Goal: Information Seeking & Learning: Find specific fact

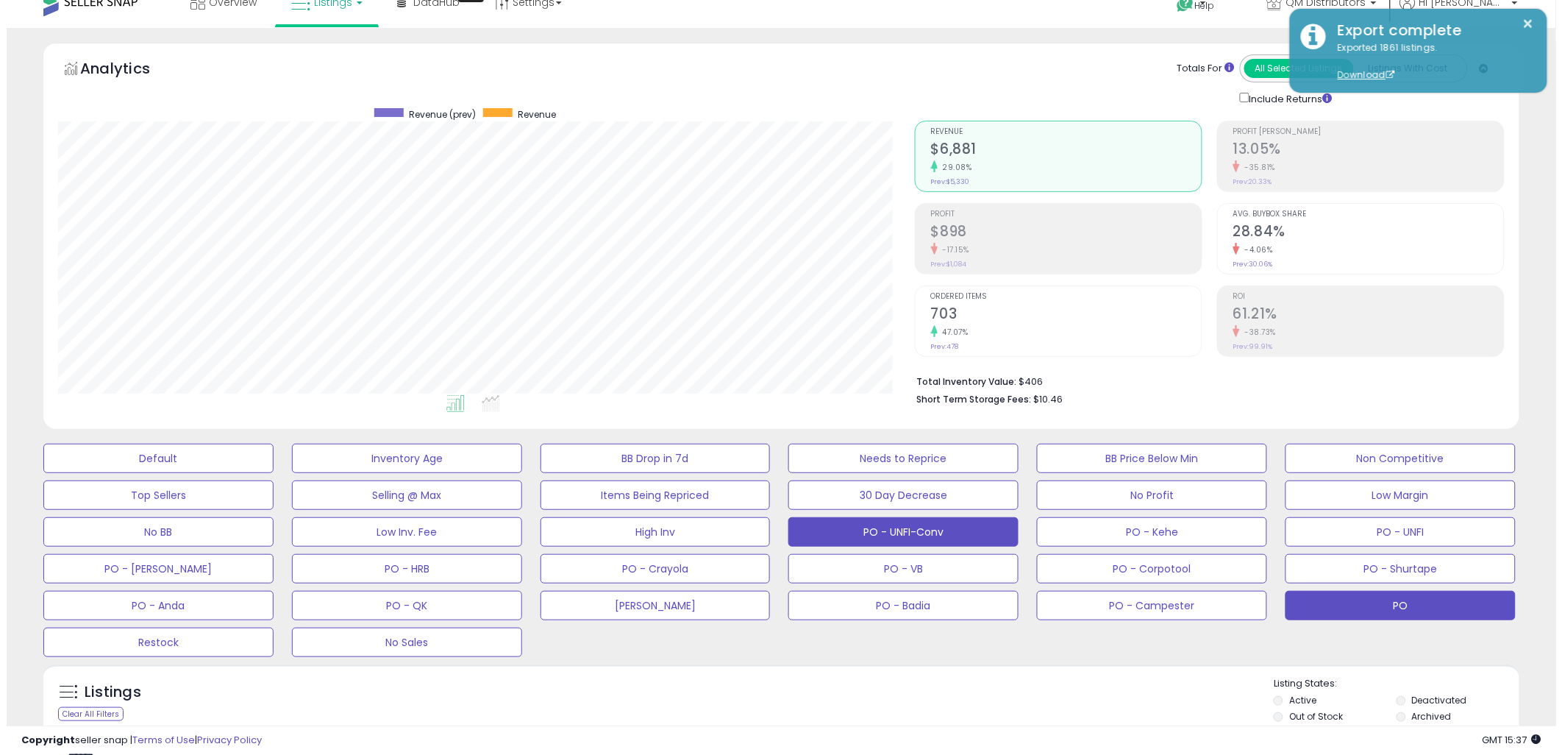
scroll to position [184, 0]
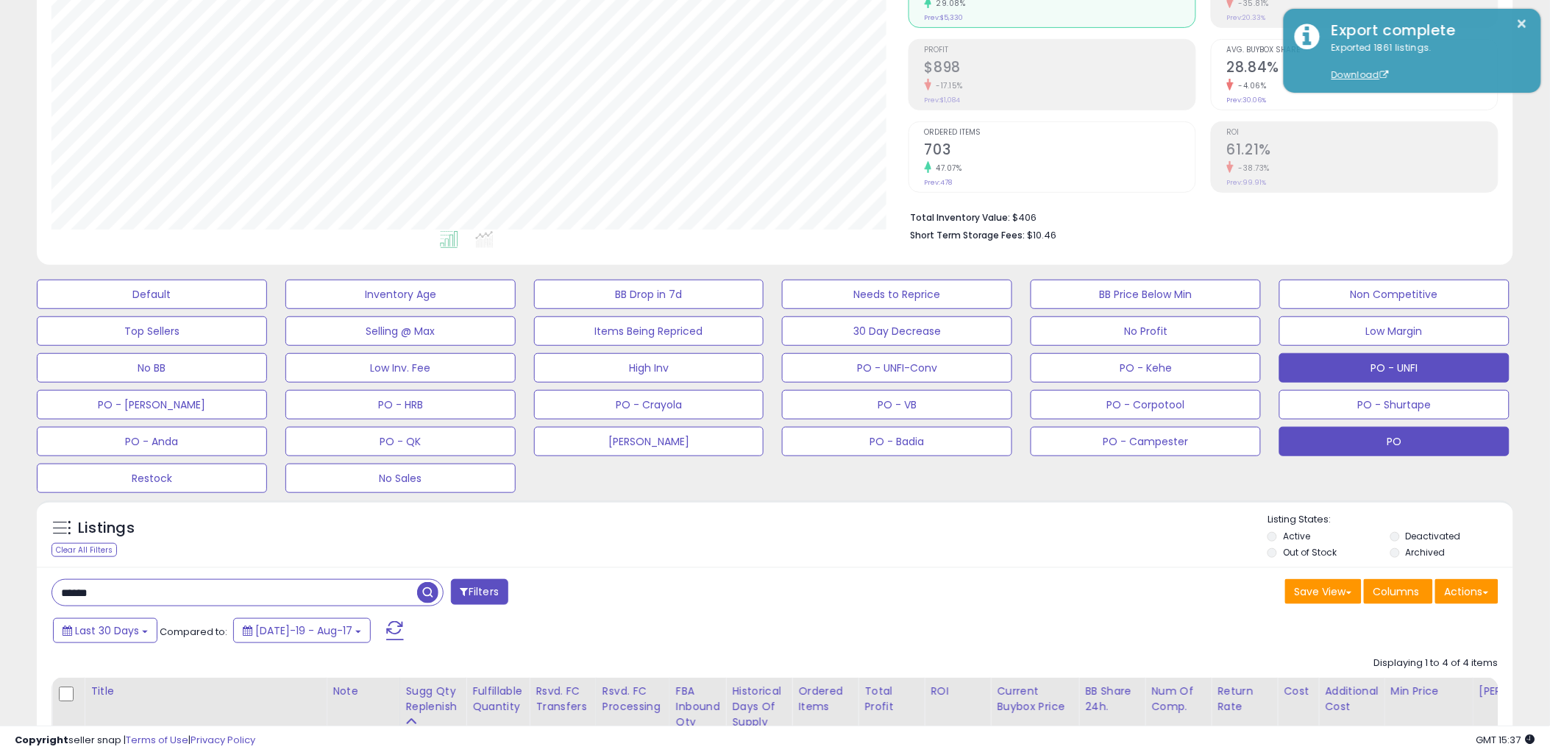
click at [1390, 368] on button "PO - UNFI" at bounding box center [1394, 367] width 230 height 29
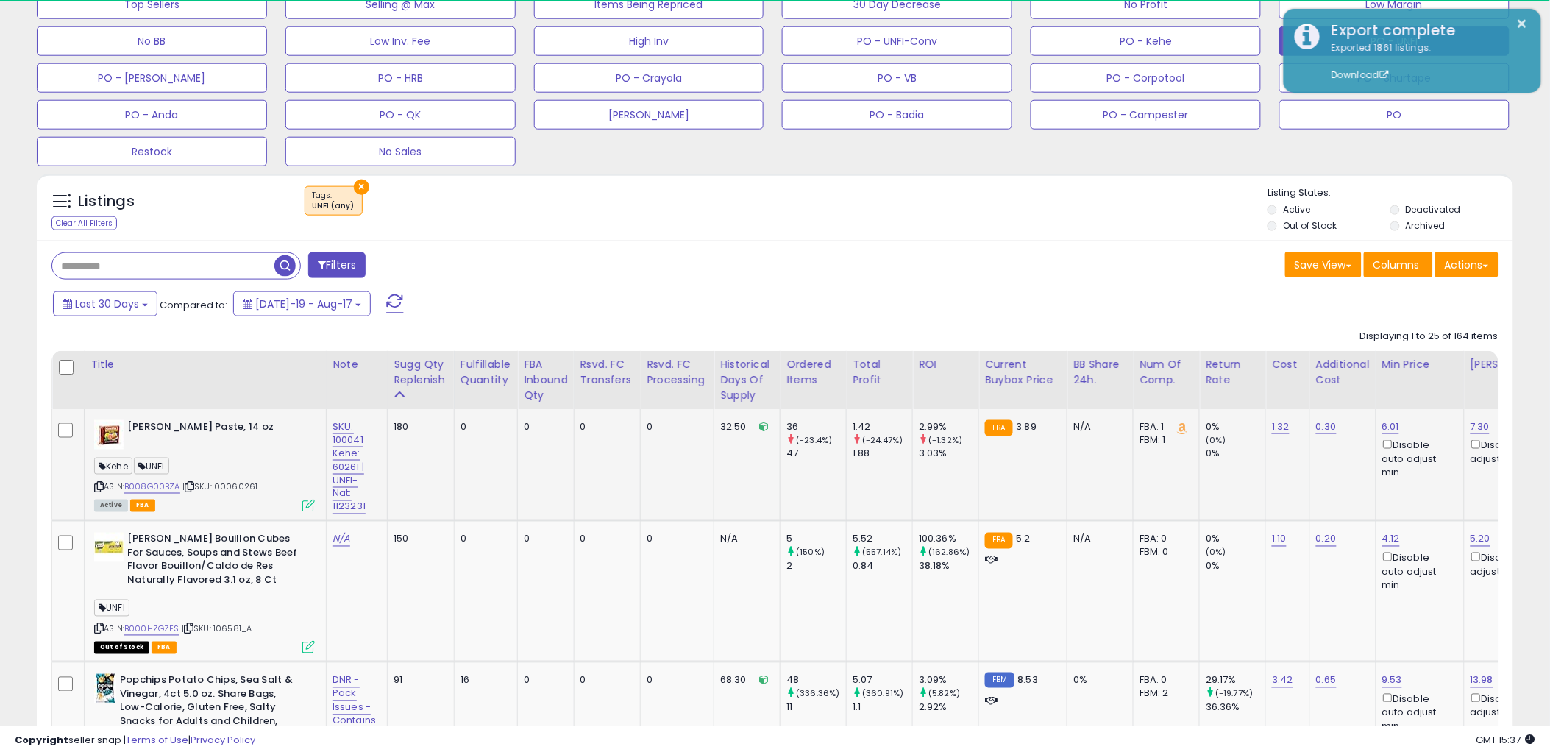
scroll to position [302, 857]
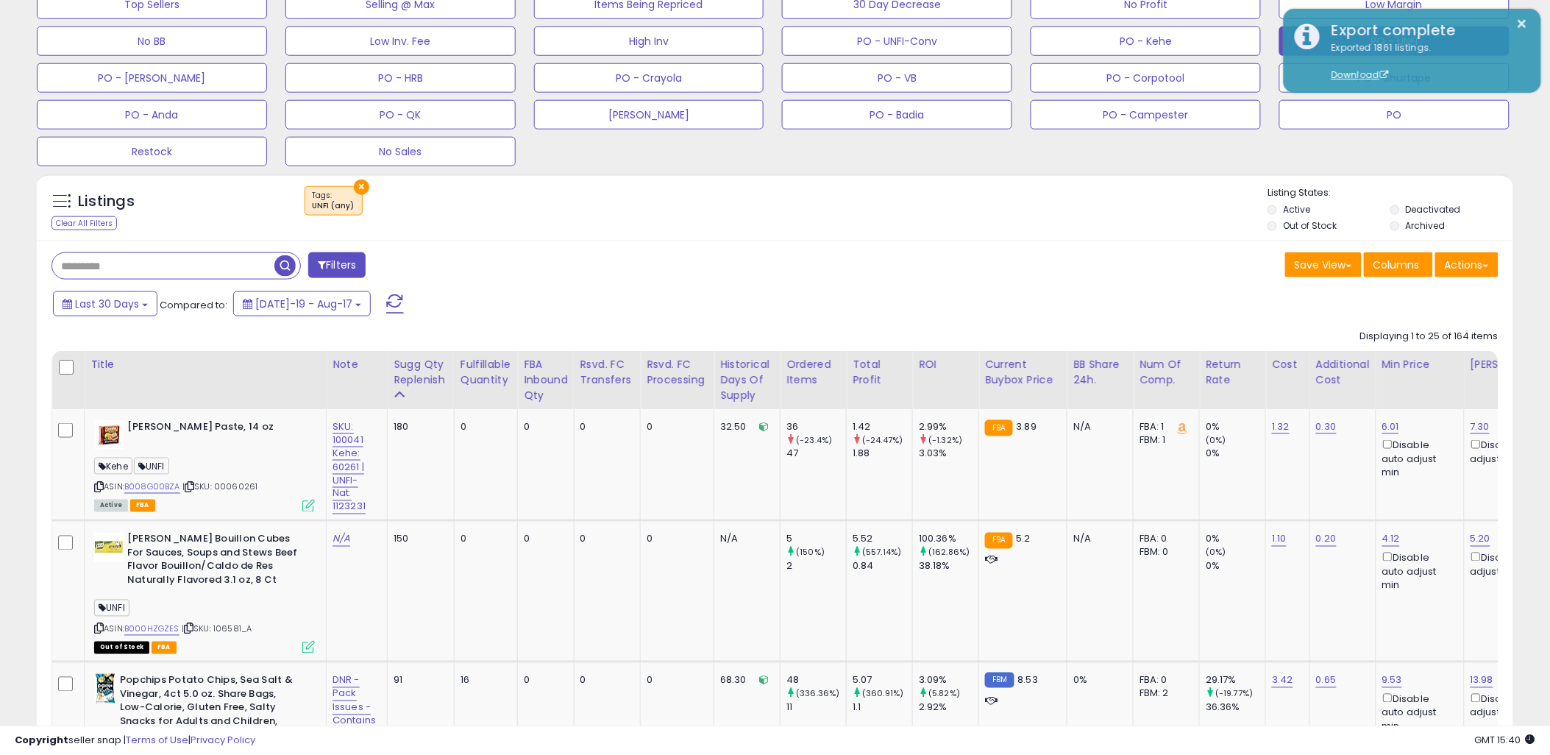
click at [1498, 152] on div "Default Inventory Age BB Drop in 7d Needs to Reprice BB Price Below Min Non Com…" at bounding box center [774, 56] width 1513 height 221
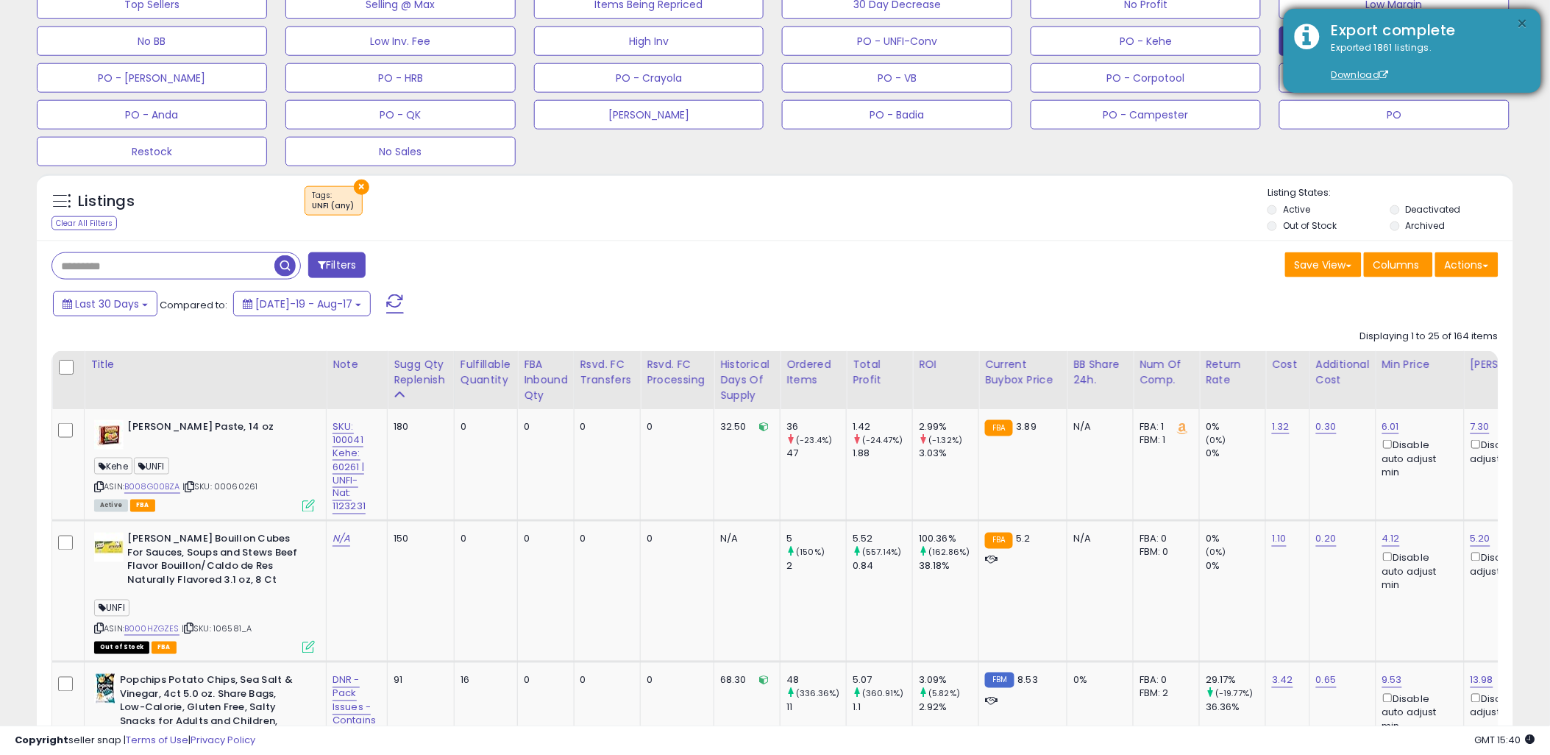
click at [1523, 22] on button "×" at bounding box center [1523, 24] width 12 height 18
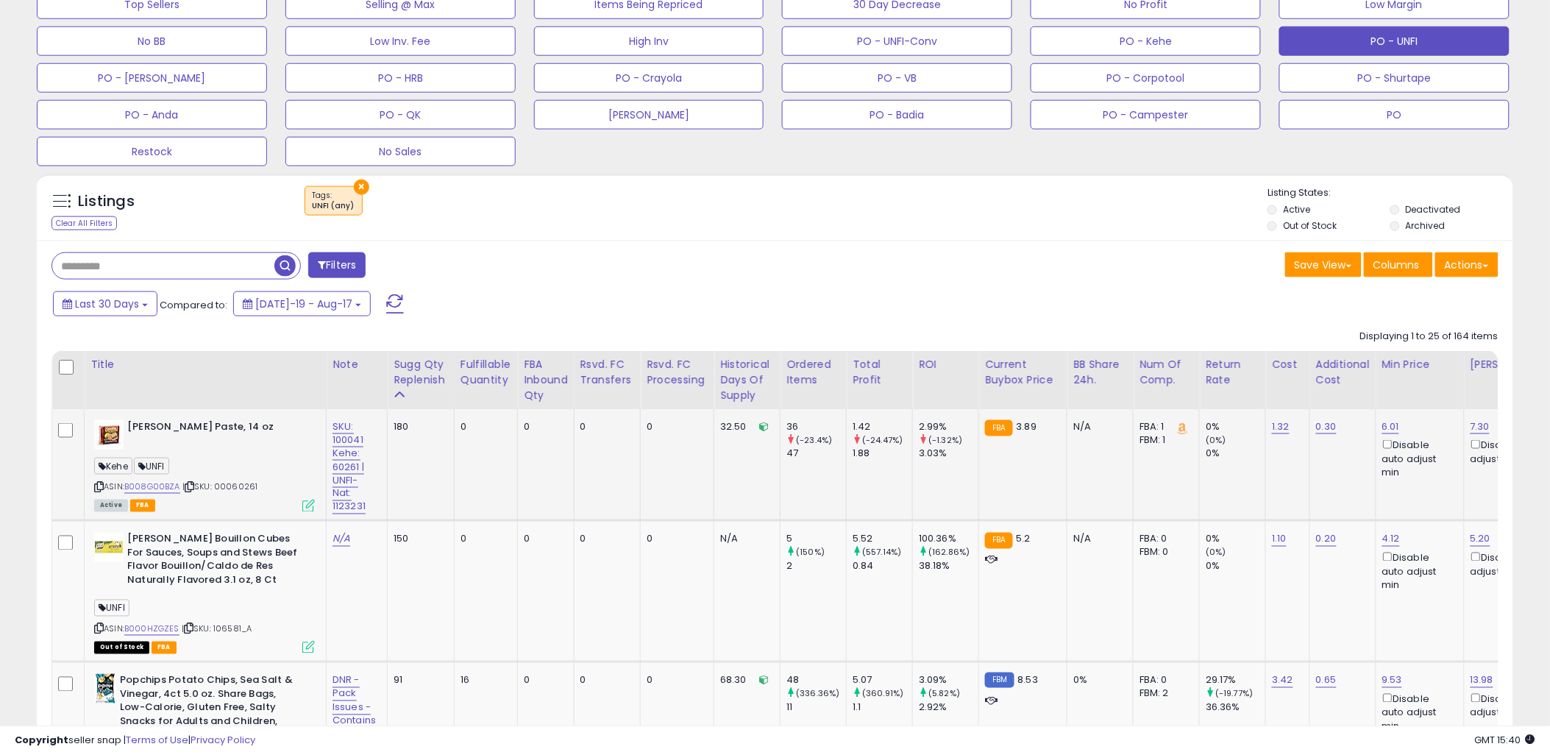
scroll to position [592, 0]
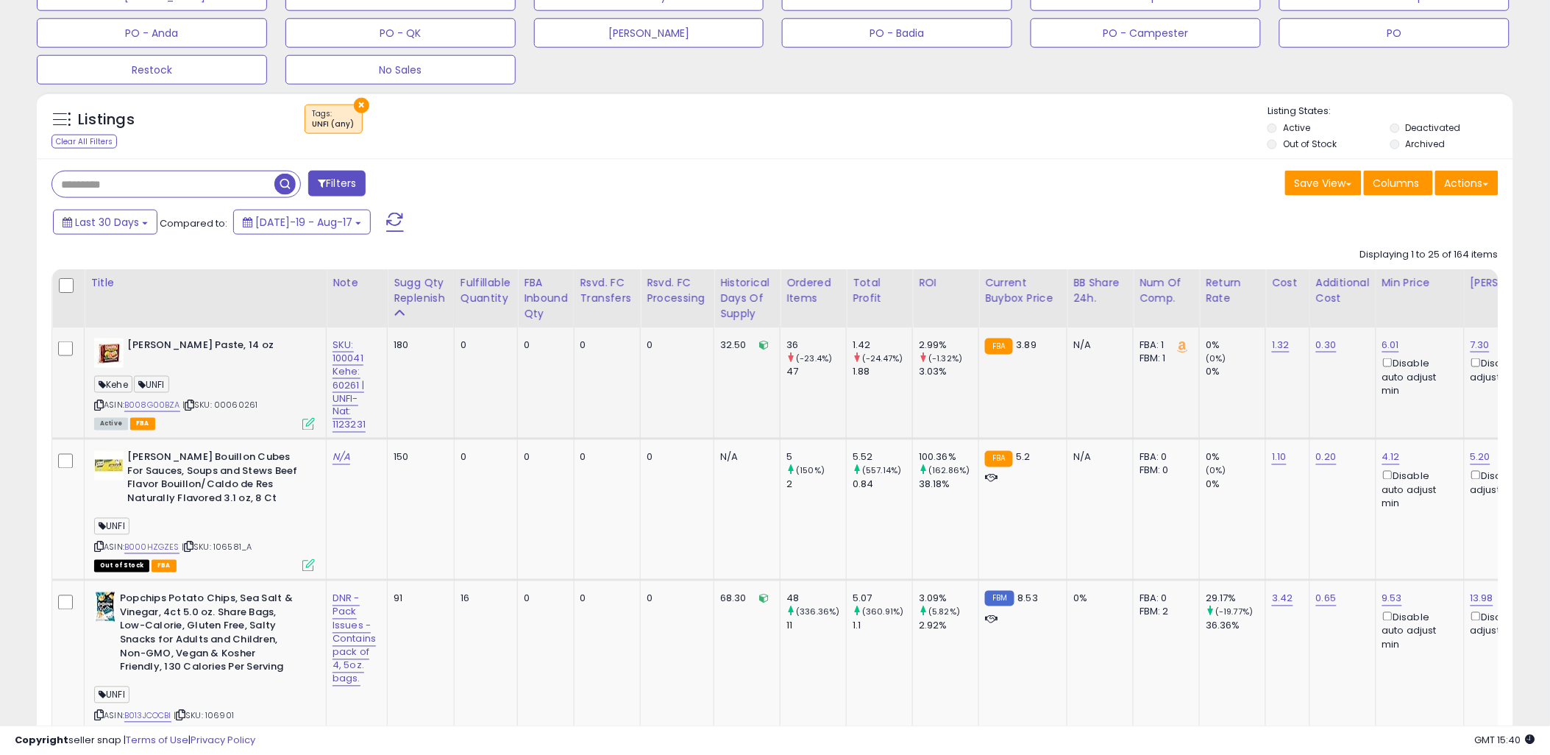
drag, startPoint x: 262, startPoint y: 410, endPoint x: 232, endPoint y: 407, distance: 30.3
click at [232, 407] on div "ASIN: B008G00BZA | SKU: 00060261 Active FBA" at bounding box center [204, 383] width 221 height 90
copy span "60261"
click at [246, 405] on span "| SKU: 00060261" at bounding box center [220, 405] width 76 height 12
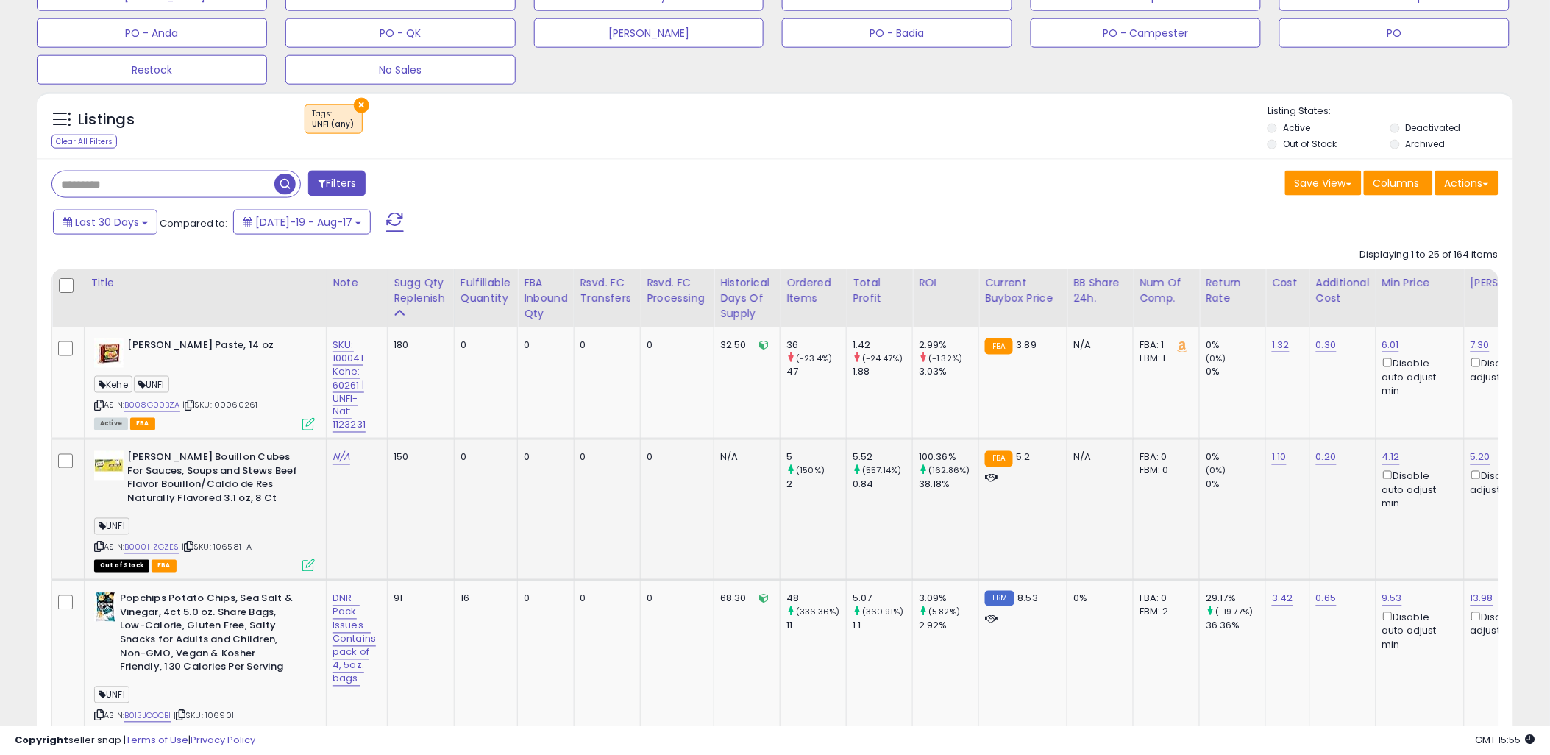
scroll to position [674, 0]
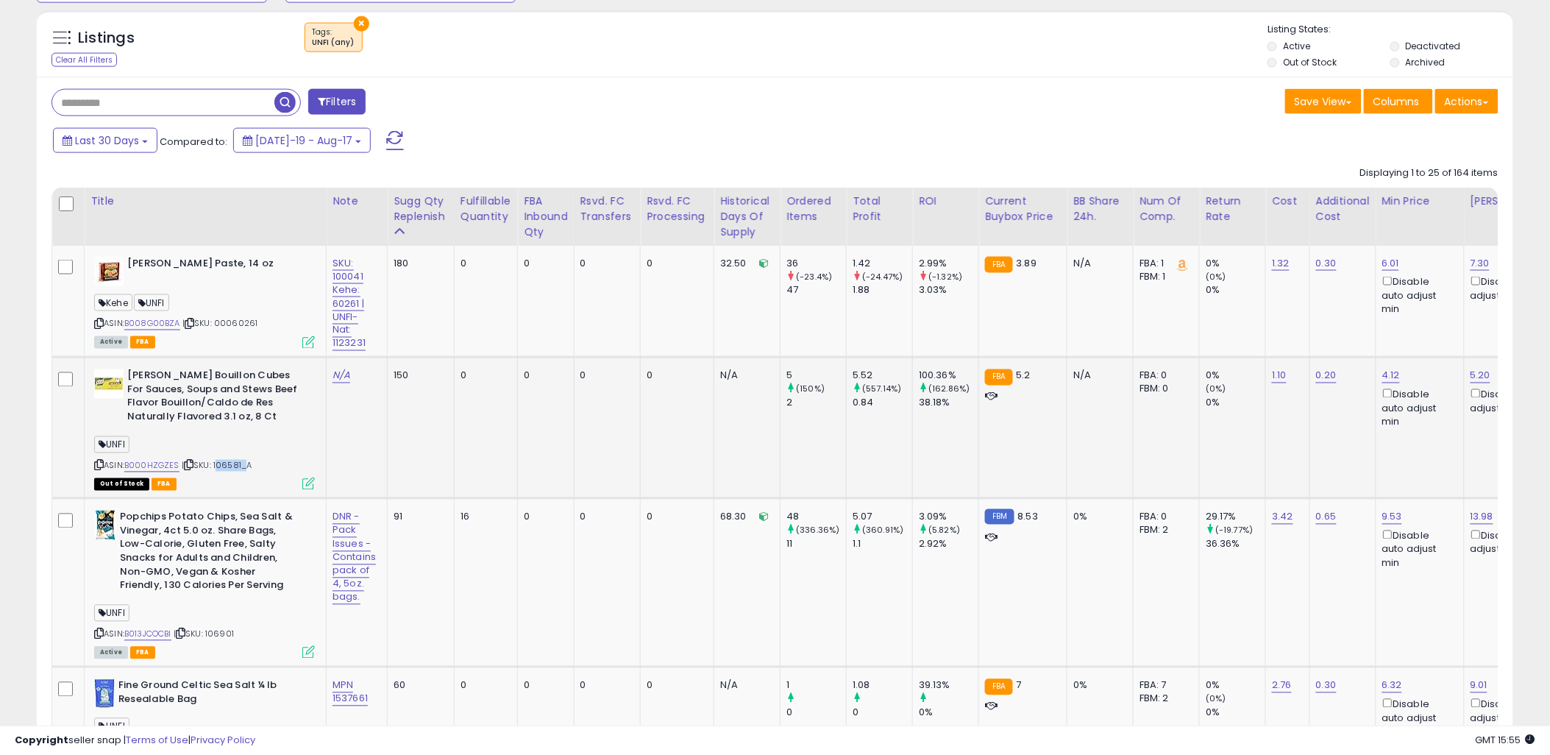
drag, startPoint x: 241, startPoint y: 466, endPoint x: 216, endPoint y: 464, distance: 25.1
click at [216, 464] on span "| SKU: 106581_A" at bounding box center [217, 466] width 71 height 12
copy span "106581"
click at [243, 467] on span "| SKU: 106581_A" at bounding box center [217, 466] width 71 height 12
drag, startPoint x: 243, startPoint y: 467, endPoint x: 216, endPoint y: 463, distance: 27.5
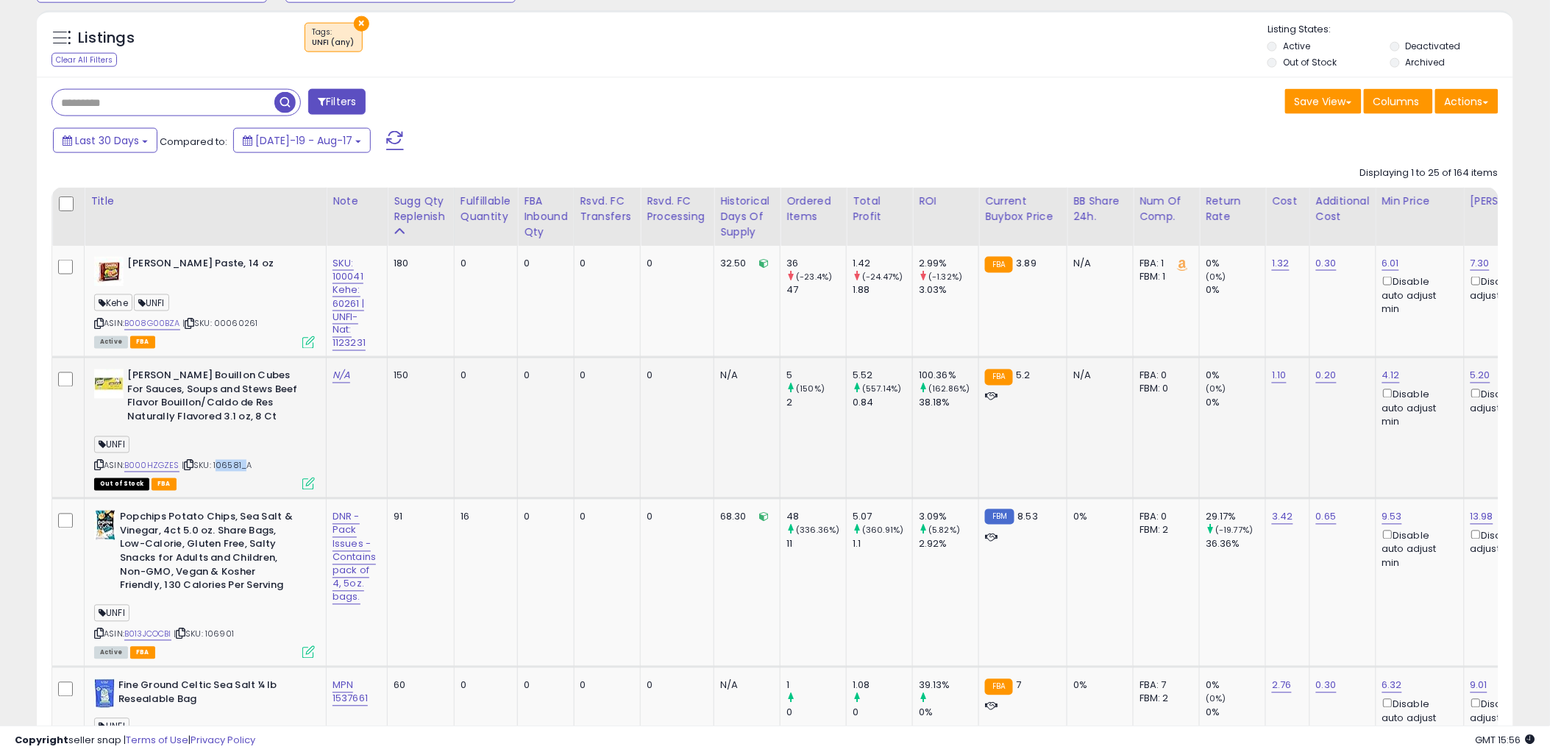
click at [216, 463] on span "| SKU: 106581_A" at bounding box center [217, 466] width 71 height 12
copy span "106581"
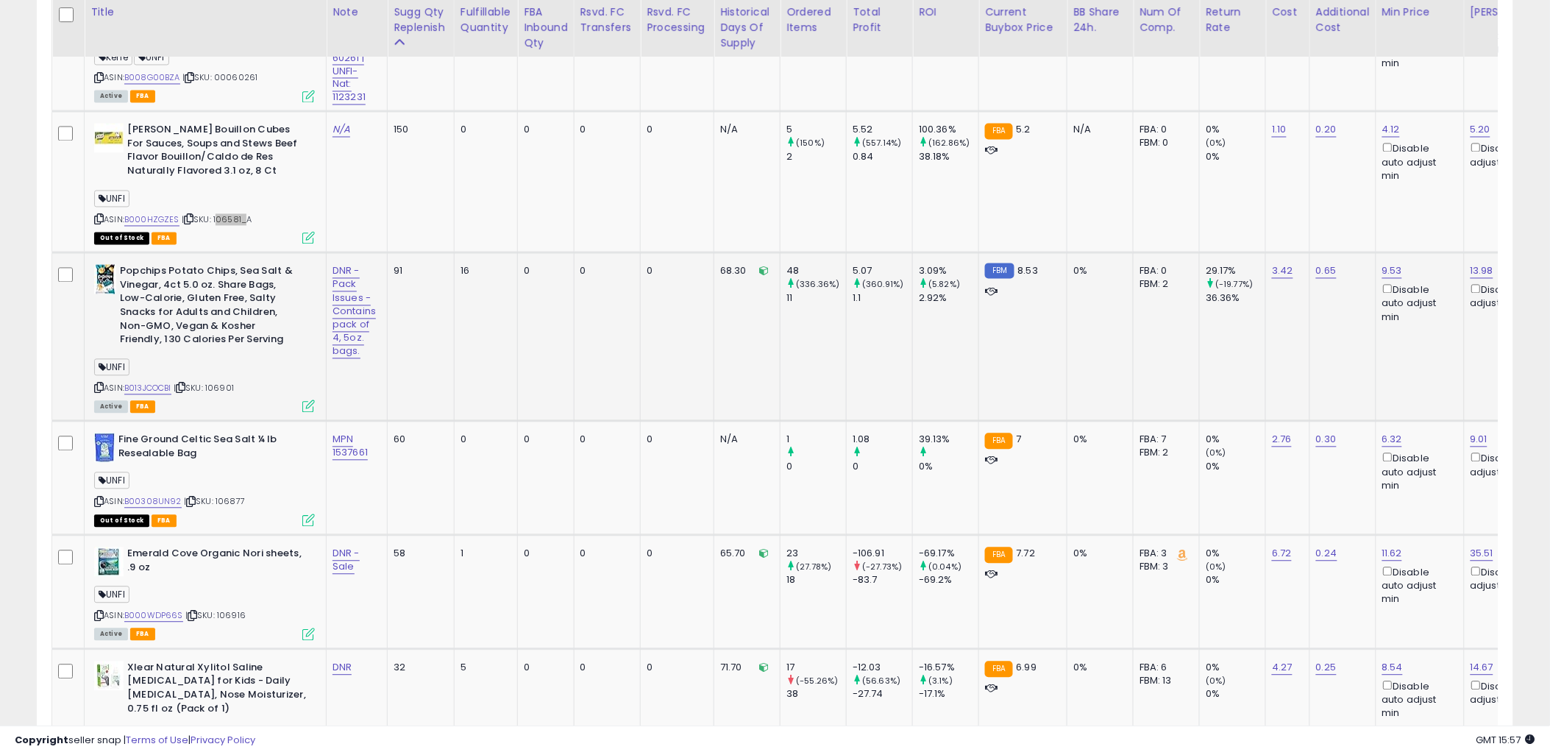
scroll to position [1001, 0]
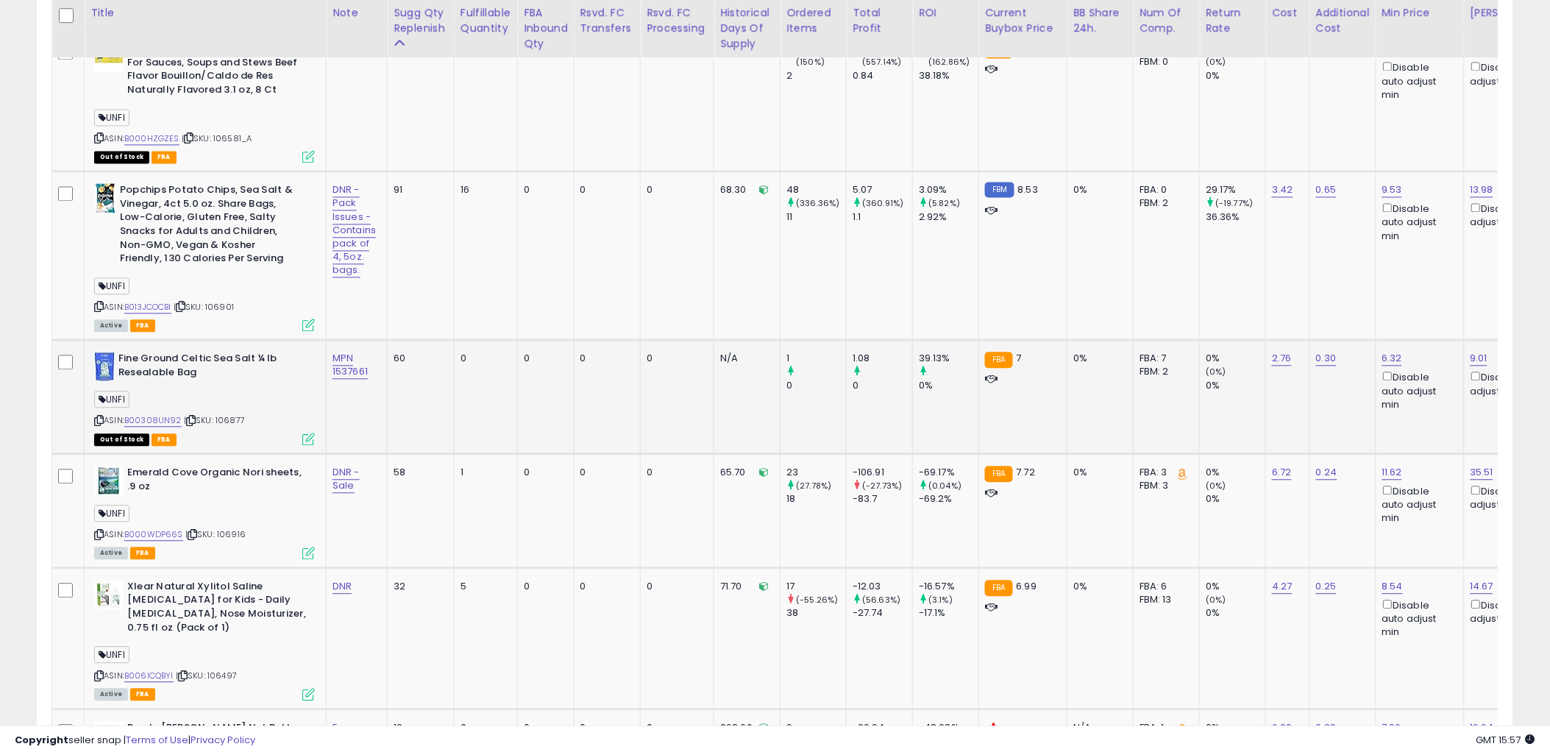
click at [225, 417] on span "| SKU: 106877" at bounding box center [214, 420] width 61 height 12
copy span "106877"
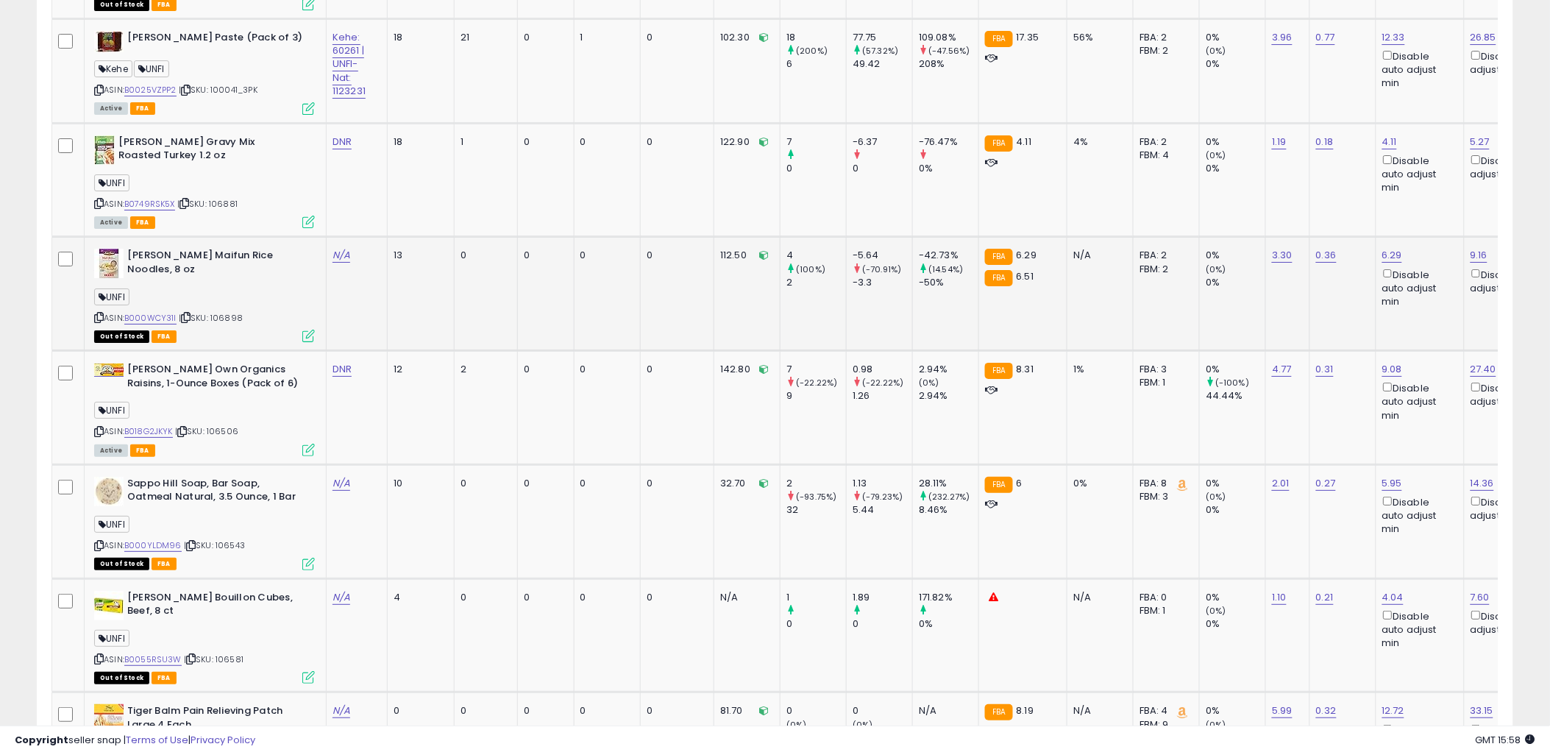
scroll to position [1900, 0]
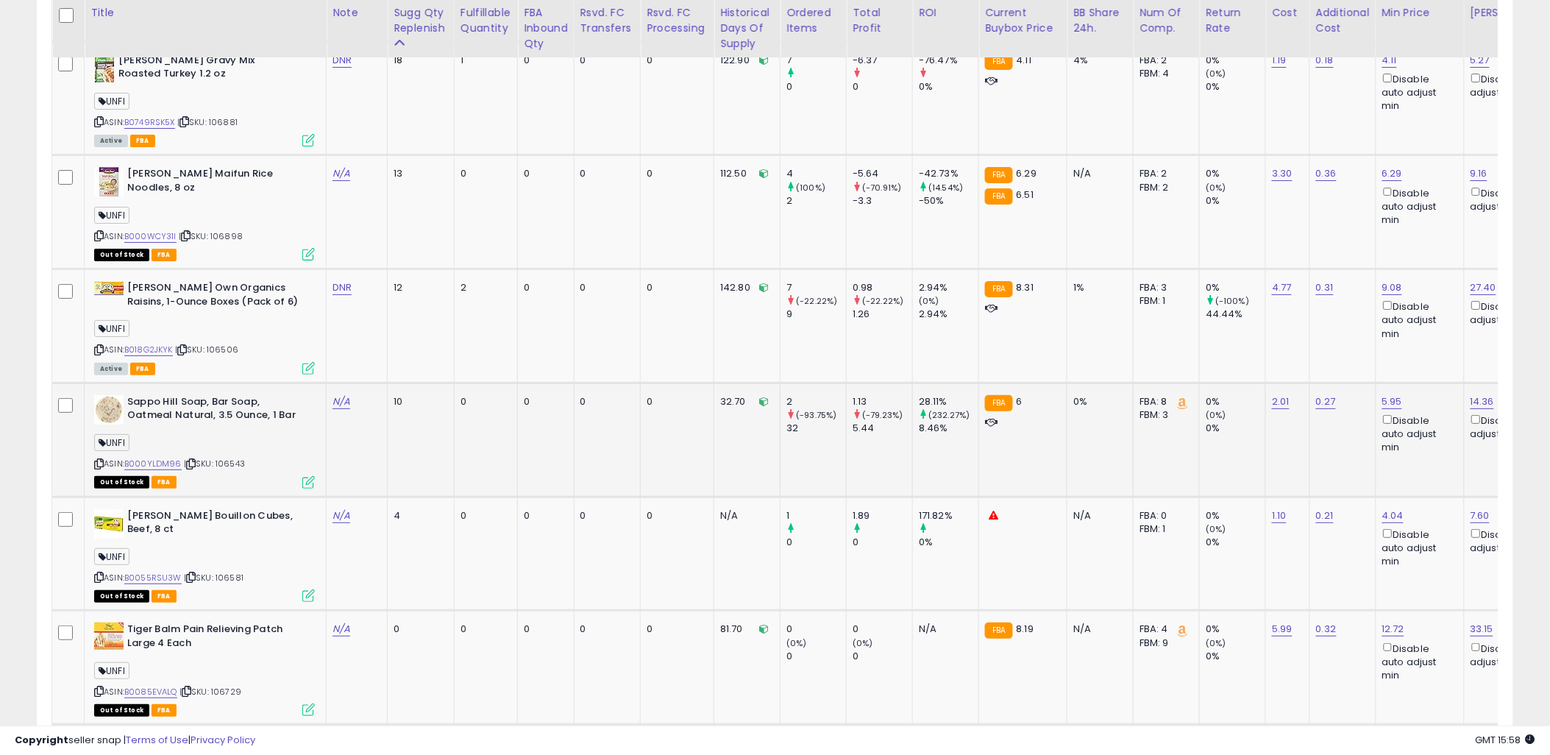
click at [940, 398] on div "28.11%" at bounding box center [949, 401] width 60 height 13
click at [234, 460] on span "| SKU: 106543" at bounding box center [214, 463] width 61 height 12
copy span "106543"
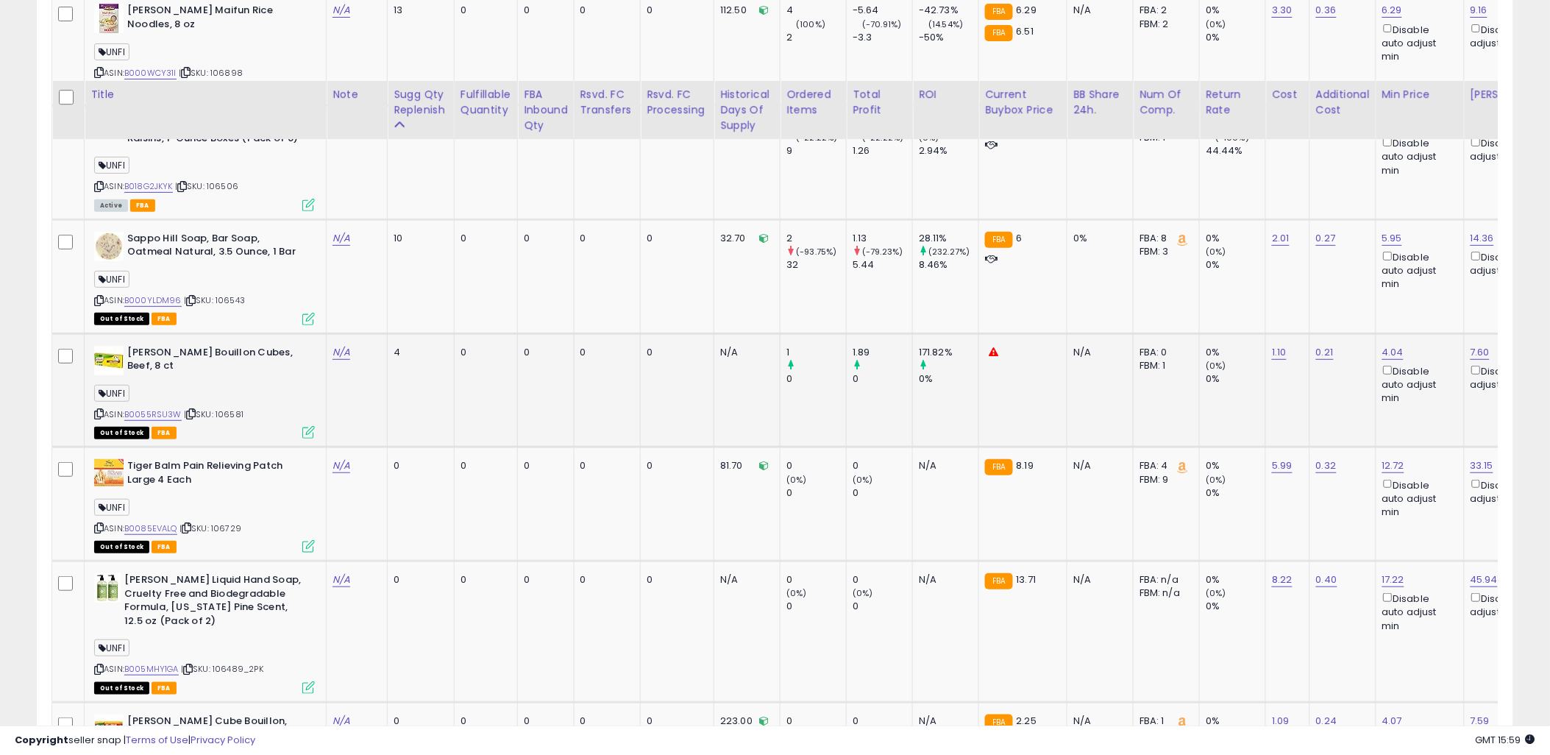
scroll to position [2145, 0]
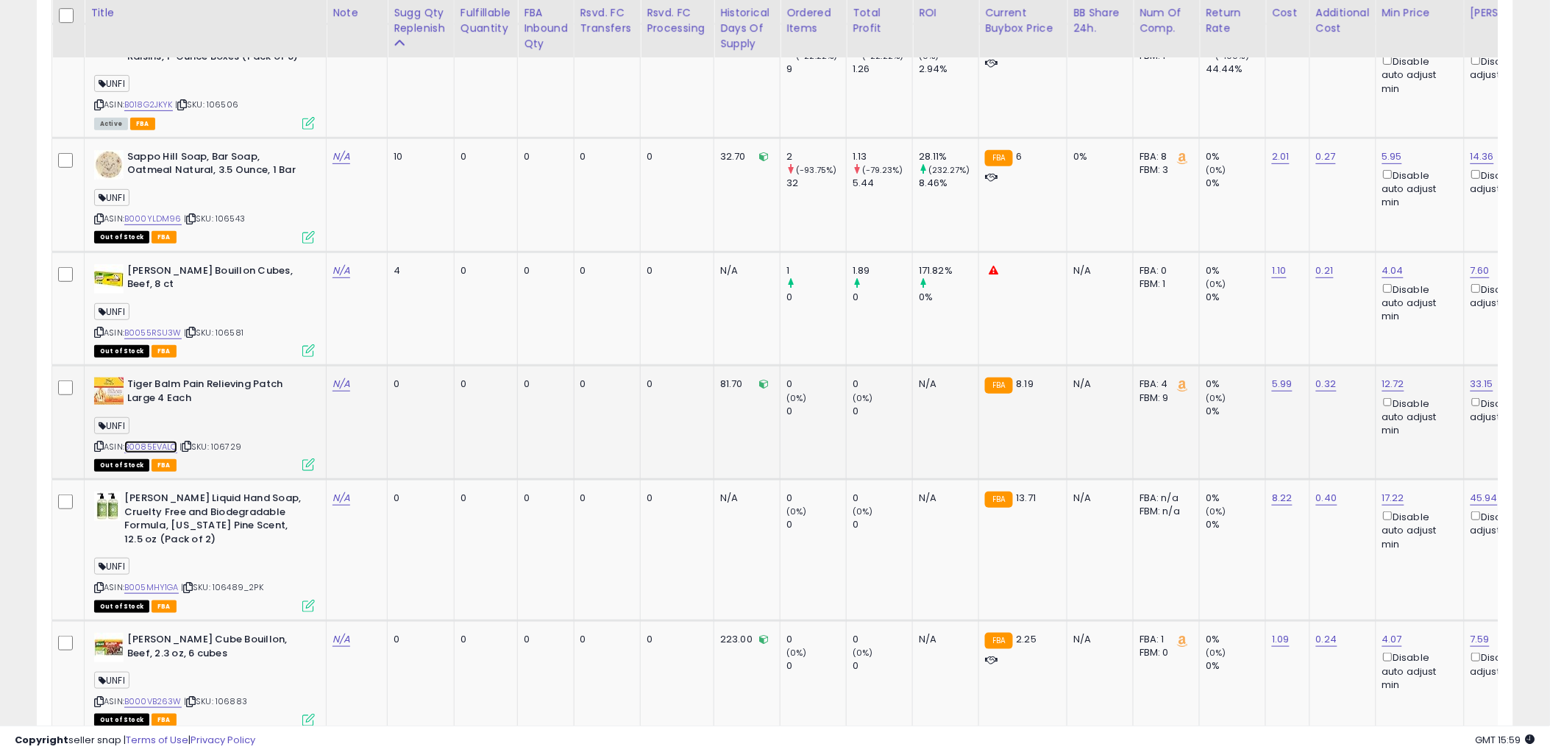
click at [156, 441] on link "B0085EVALQ" at bounding box center [150, 447] width 53 height 13
click at [226, 441] on span "| SKU: 106729" at bounding box center [210, 447] width 62 height 12
copy span "106729"
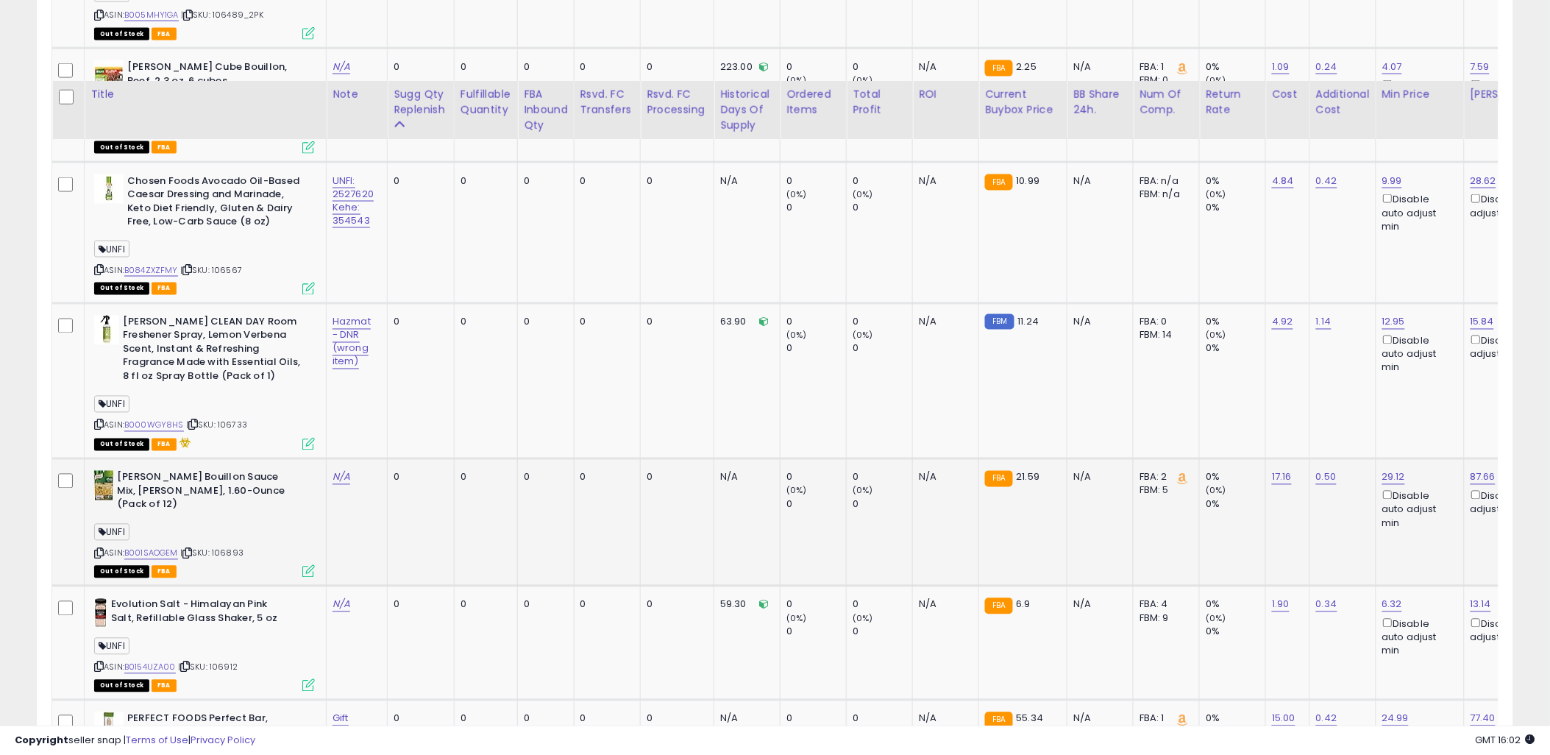
scroll to position [2799, 0]
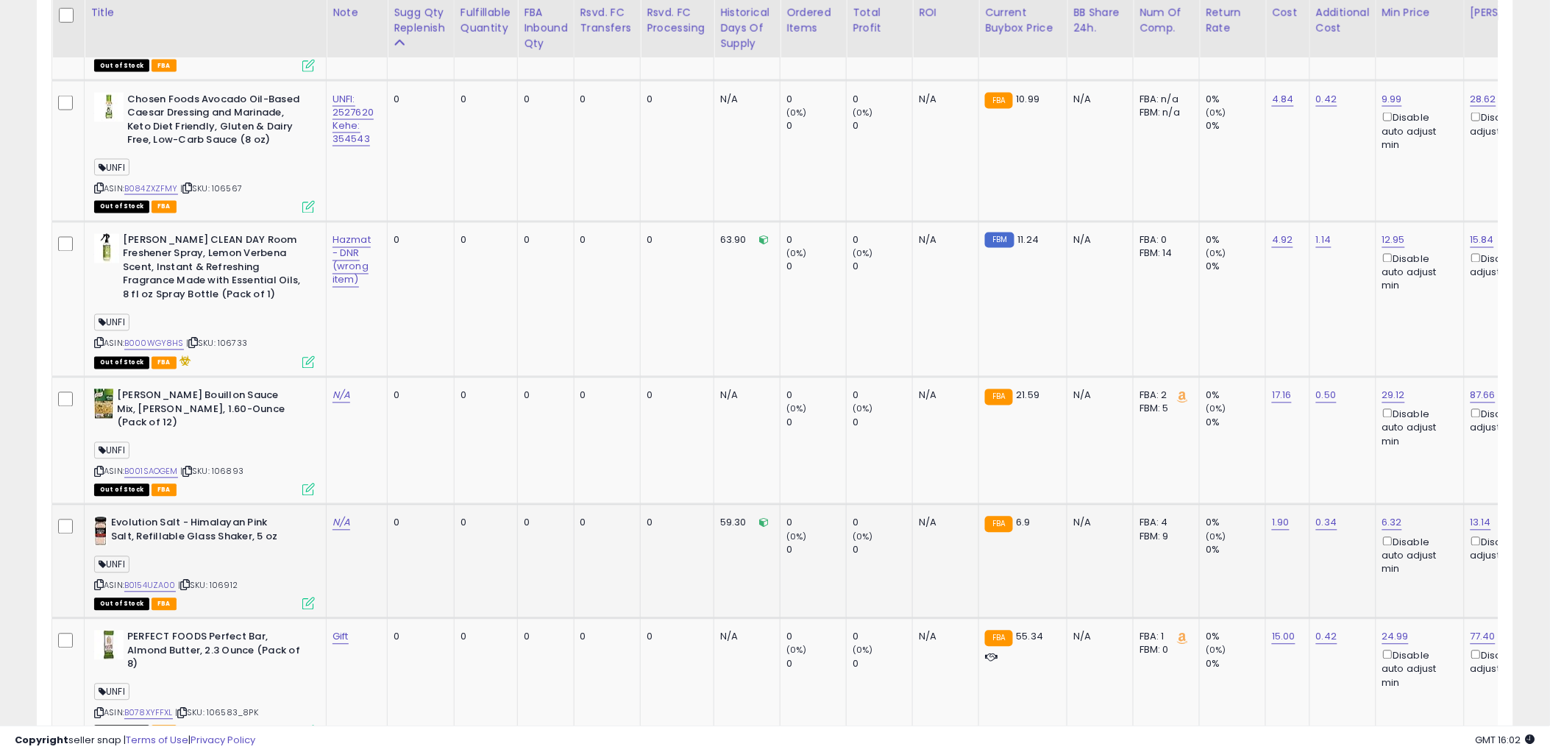
click at [235, 580] on span "| SKU: 106912" at bounding box center [208, 586] width 60 height 12
copy span "106912"
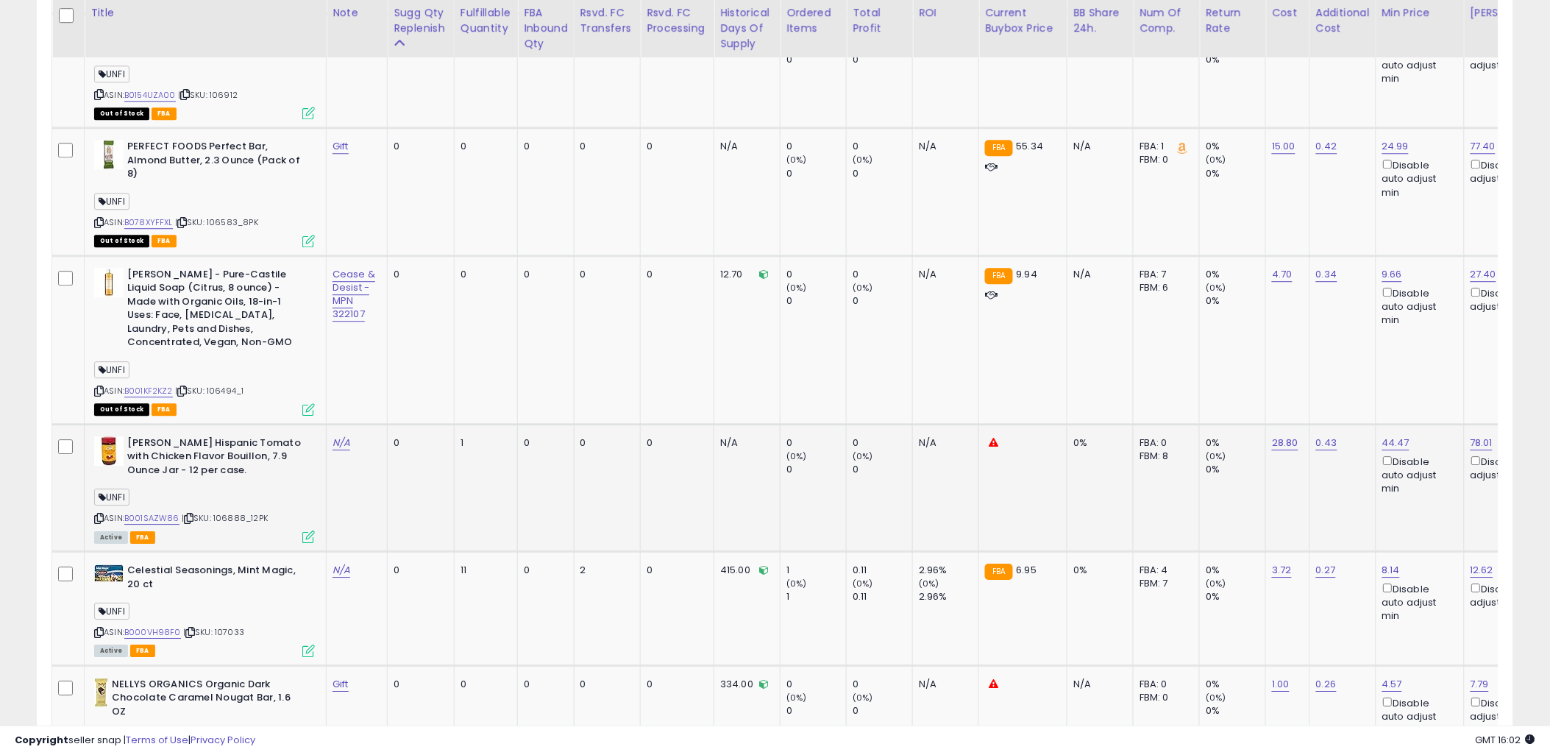
scroll to position [3426, 0]
